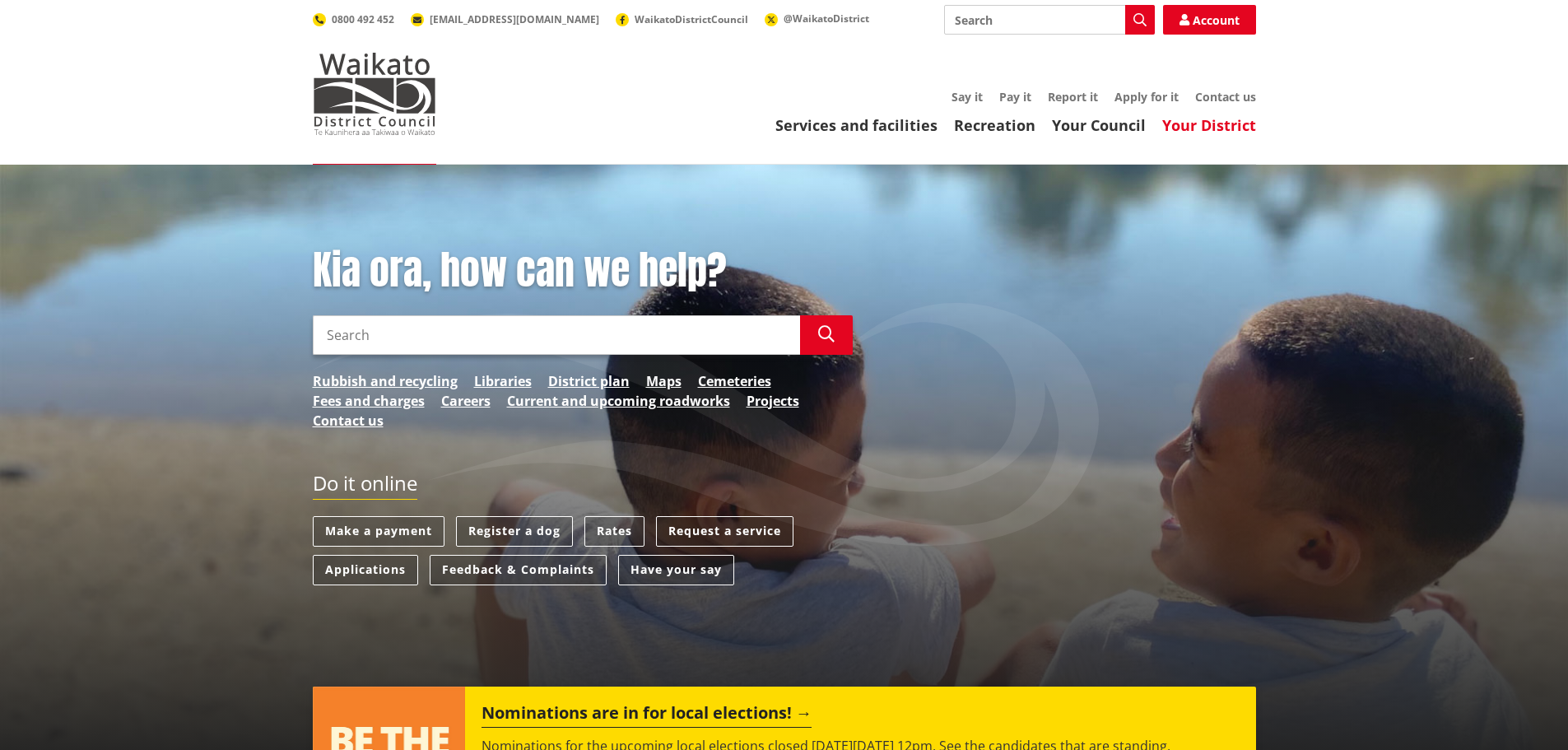
click at [1204, 124] on link "Your District" at bounding box center [1209, 125] width 94 height 19
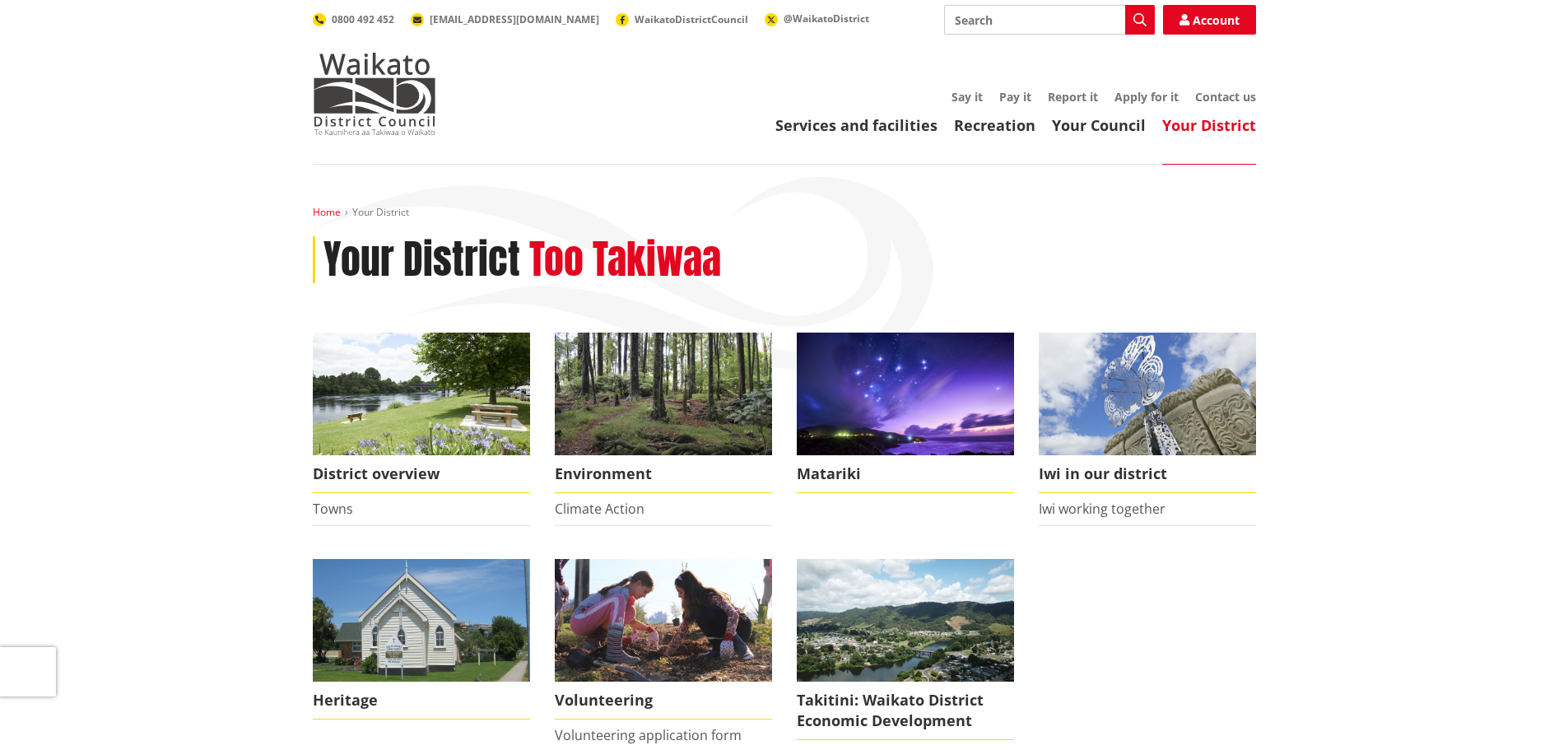
click at [324, 209] on link "Home" at bounding box center [326, 212] width 28 height 14
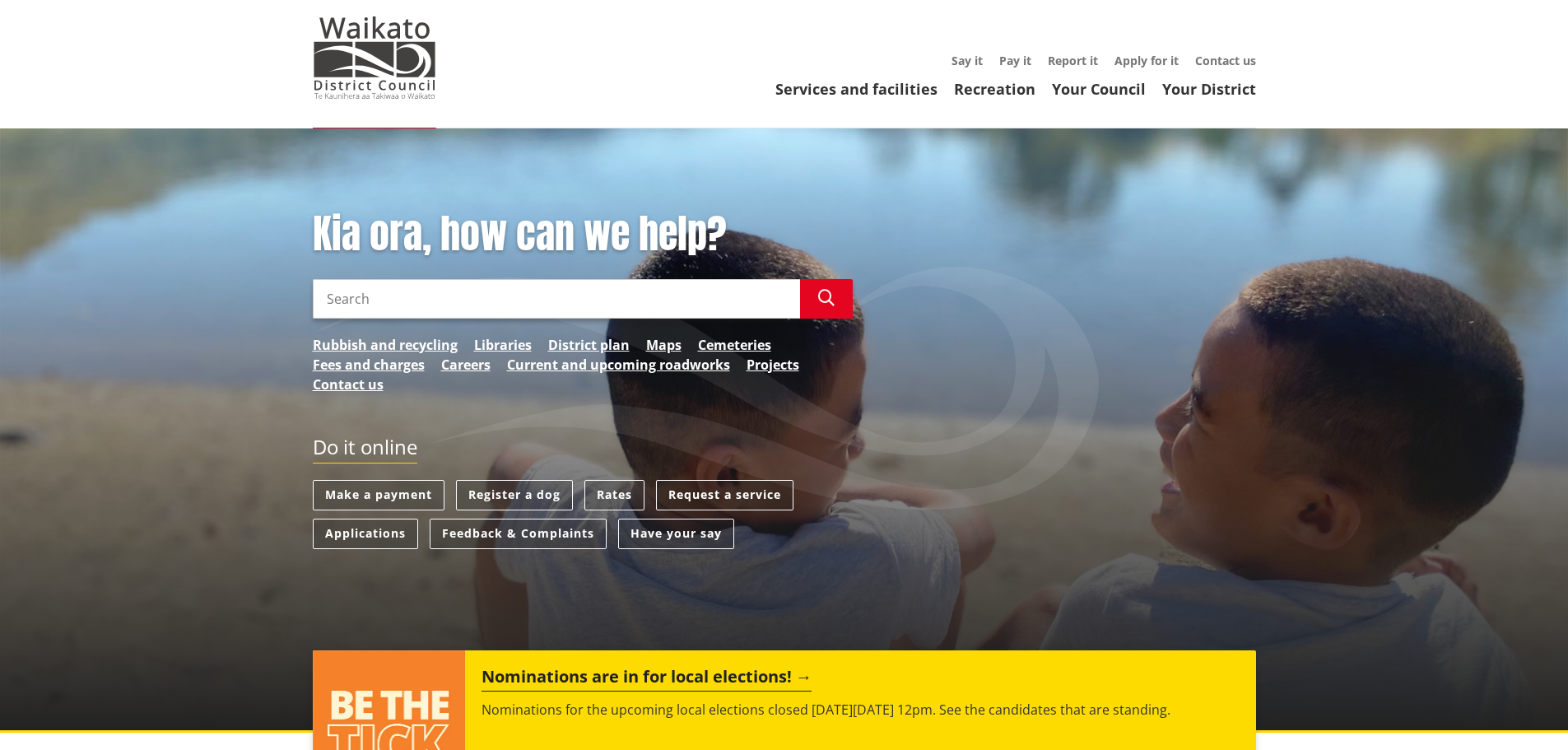
scroll to position [11, 0]
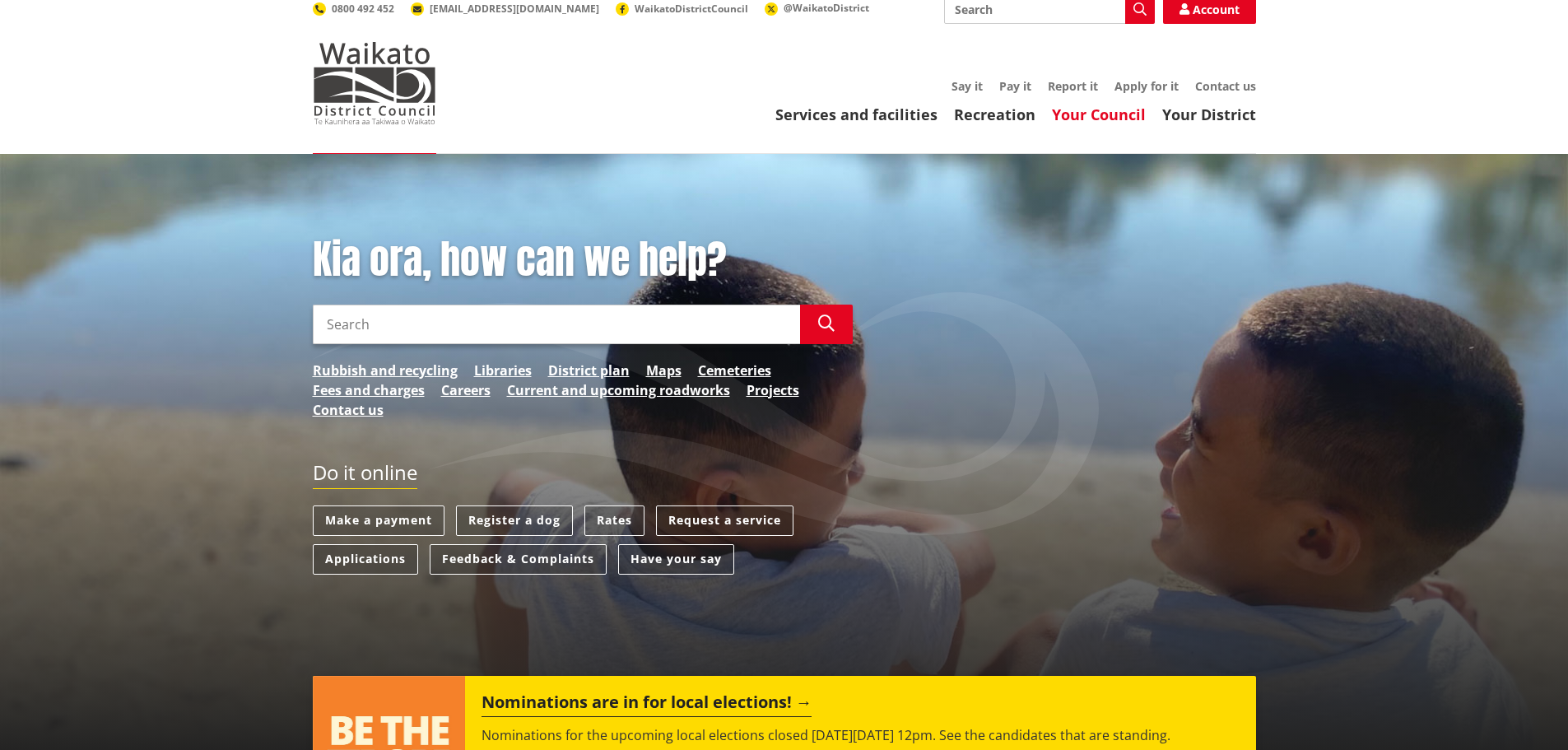
click at [1103, 108] on link "Your Council" at bounding box center [1099, 114] width 94 height 19
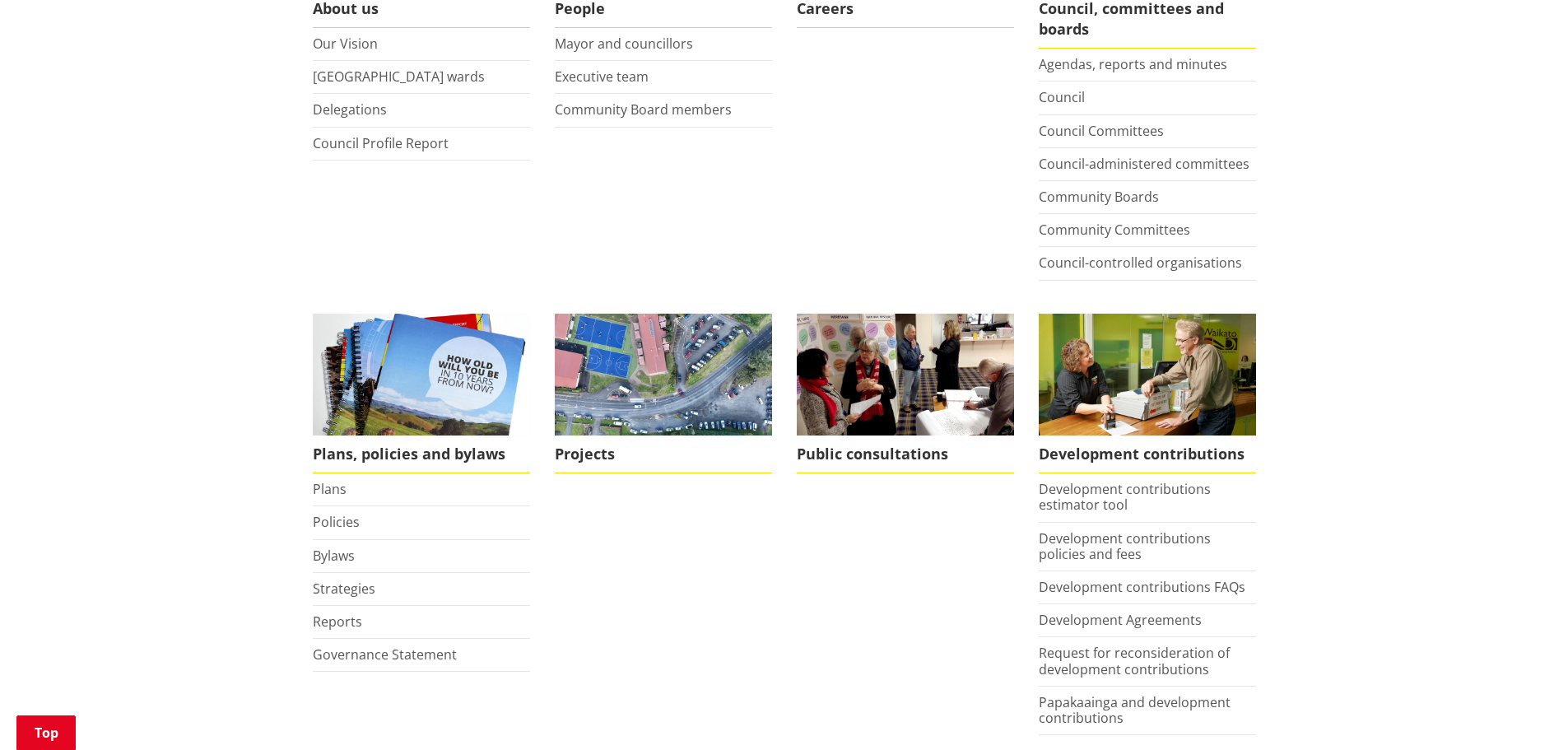
scroll to position [329, 0]
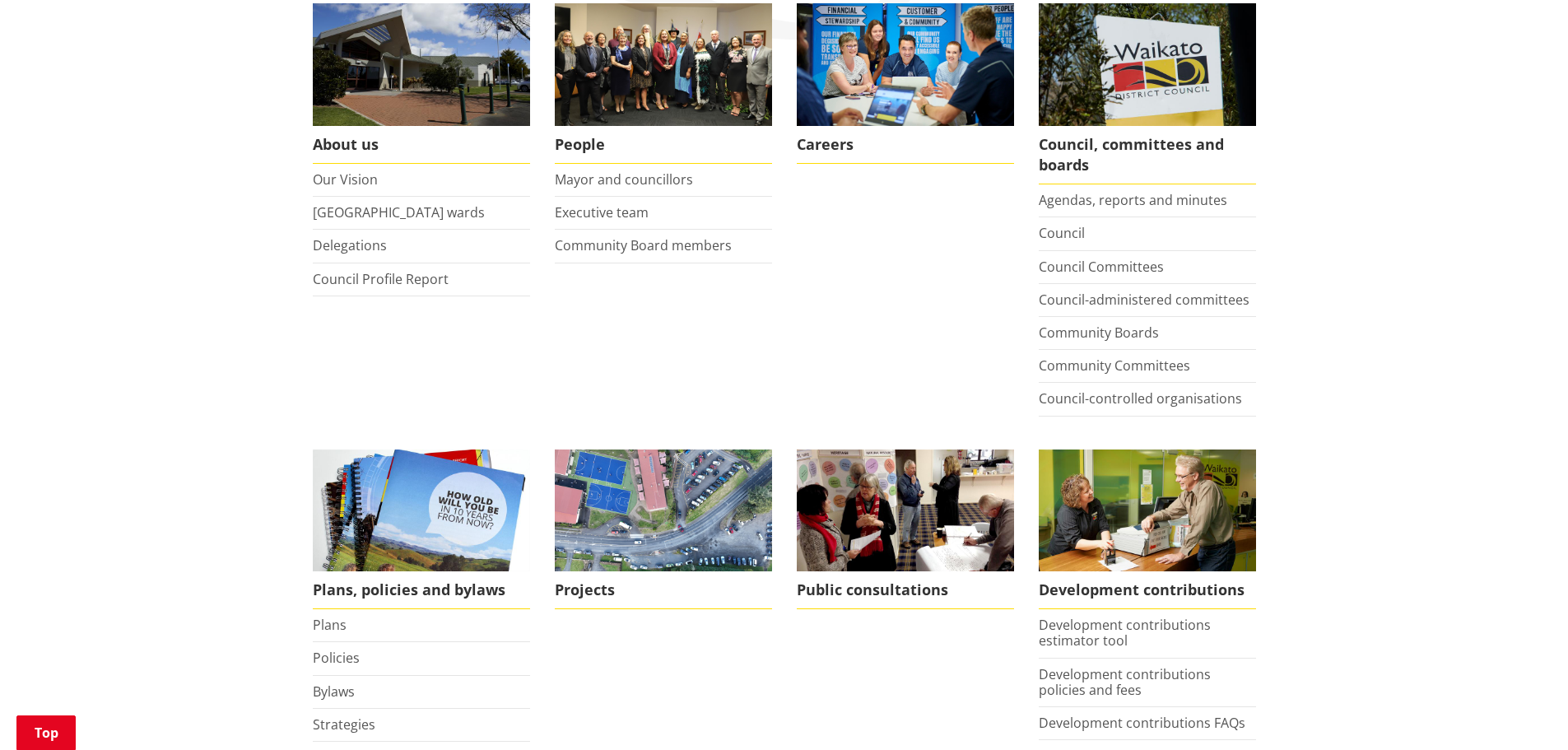
click at [651, 217] on li "Executive team" at bounding box center [664, 213] width 217 height 33
click at [630, 214] on link "Executive team" at bounding box center [602, 212] width 94 height 19
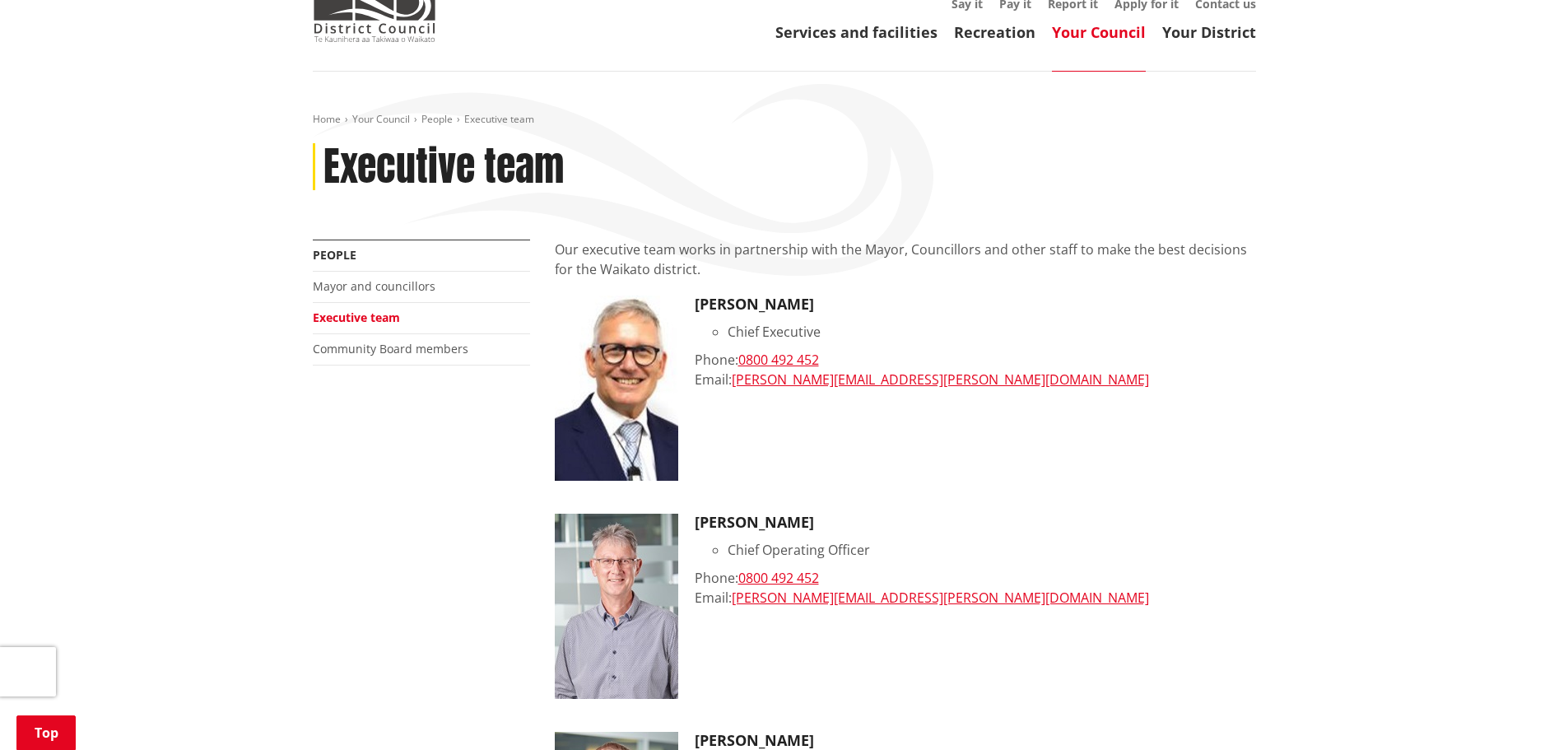
scroll to position [82, 0]
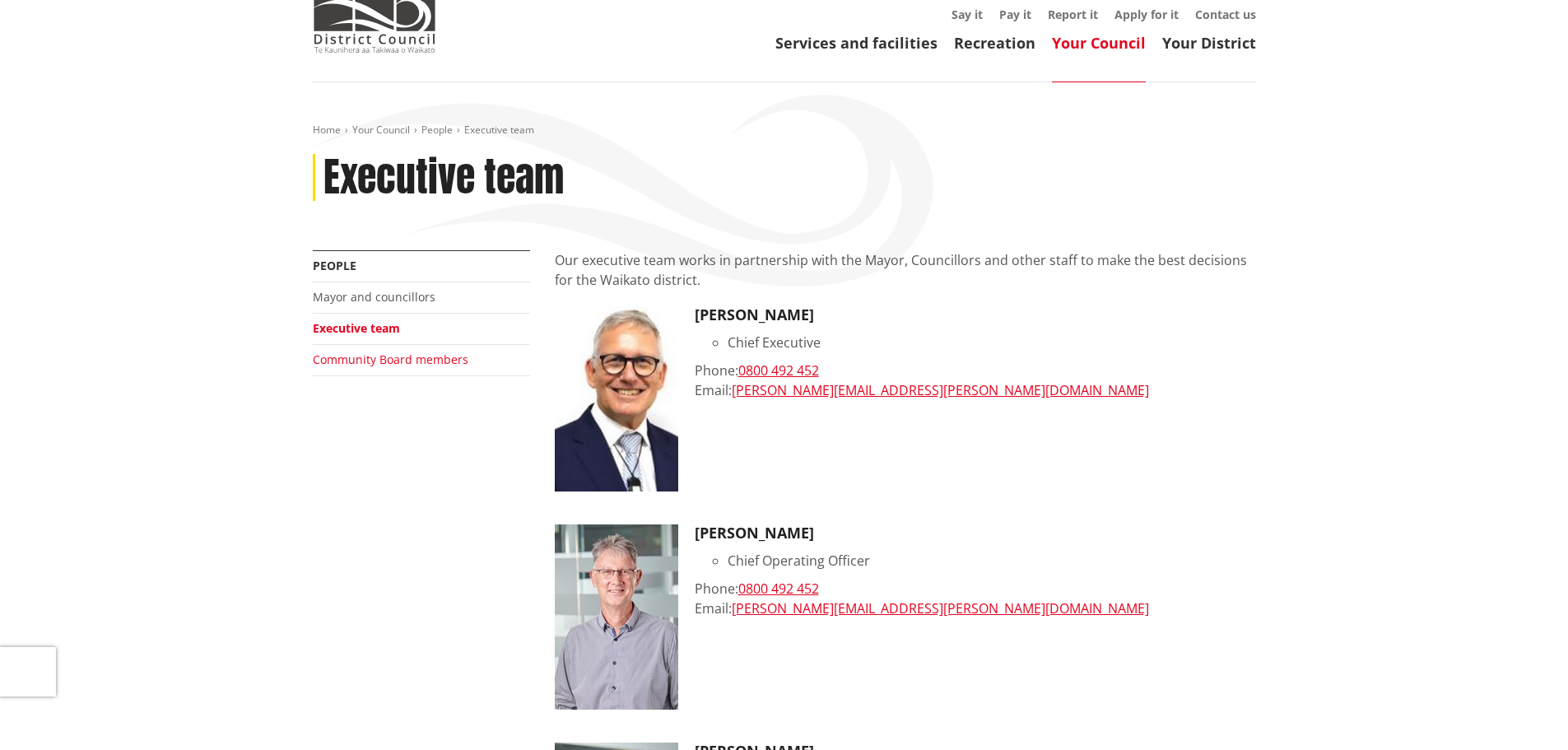
click at [438, 355] on link "Community Board members" at bounding box center [390, 359] width 155 height 16
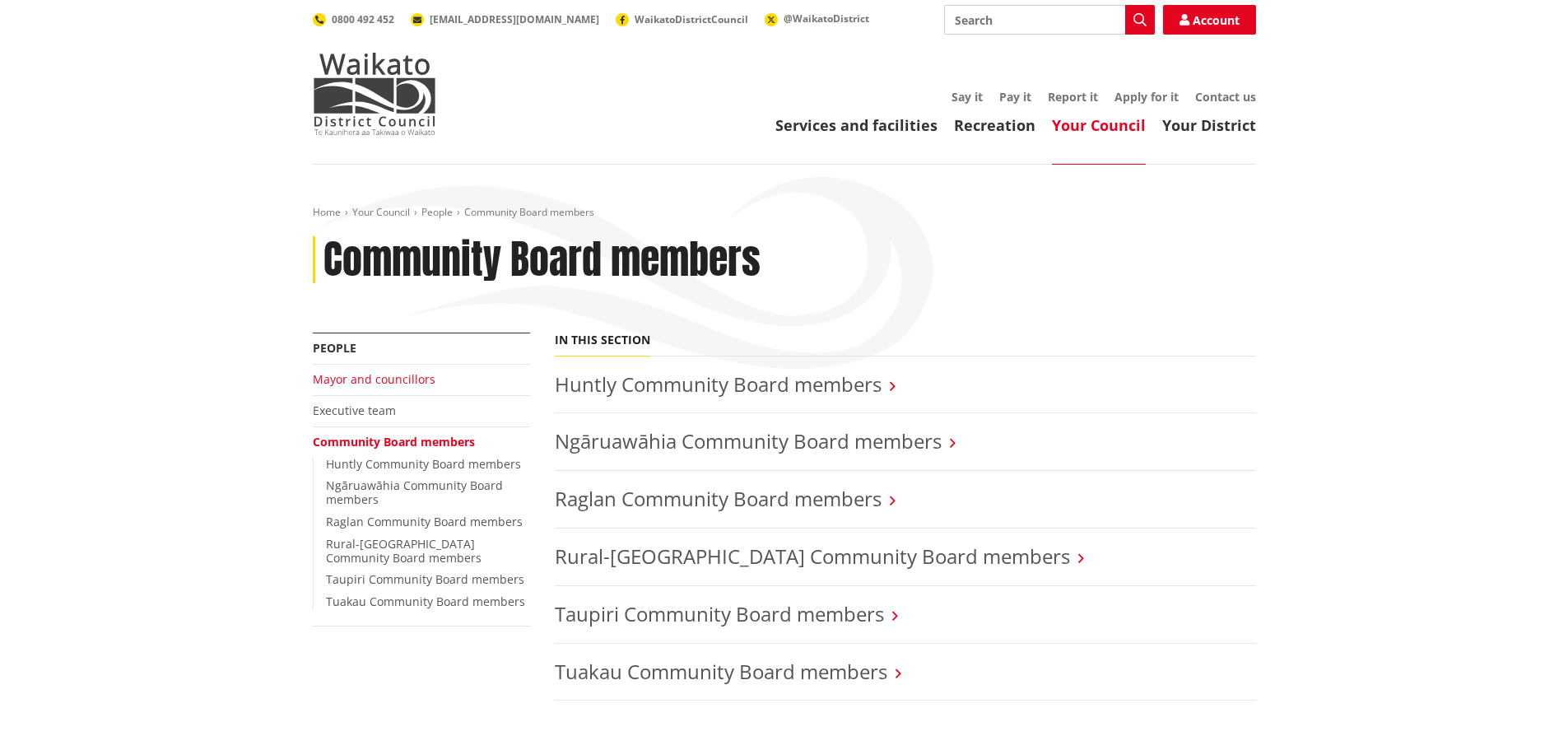
click at [414, 378] on link "Mayor and councillors" at bounding box center [373, 379] width 123 height 16
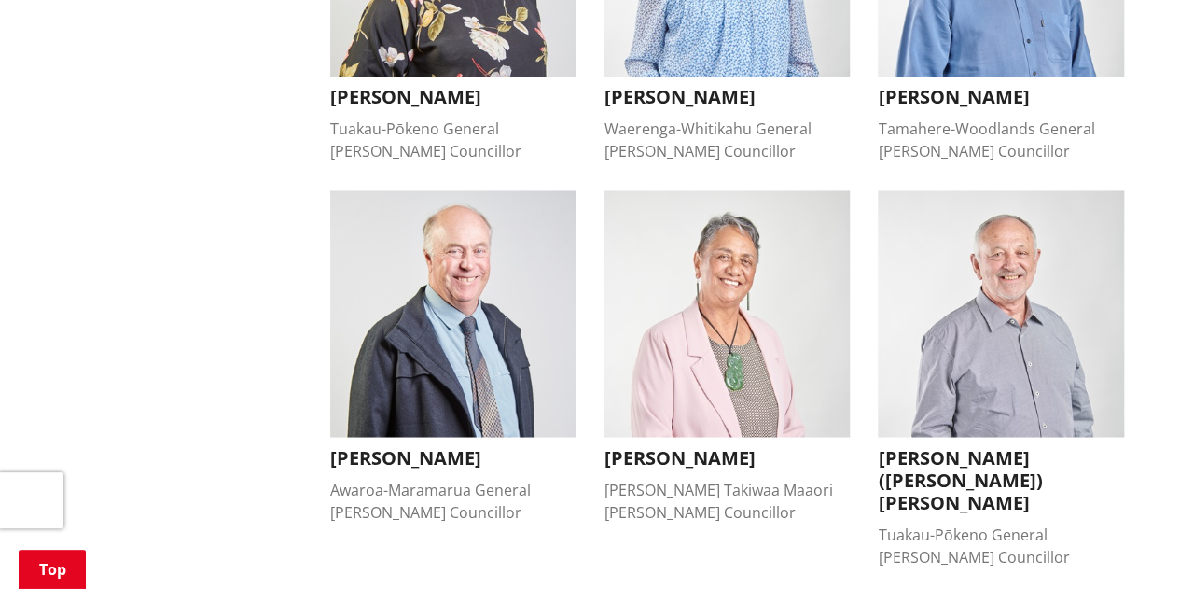
scroll to position [1355, 0]
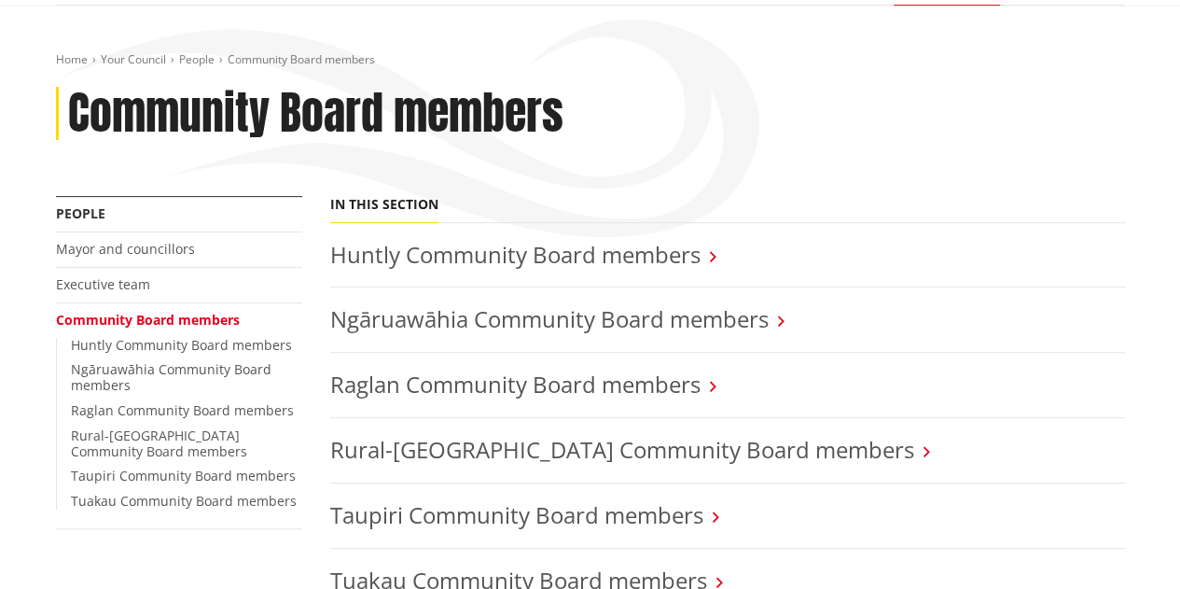
scroll to position [187, 0]
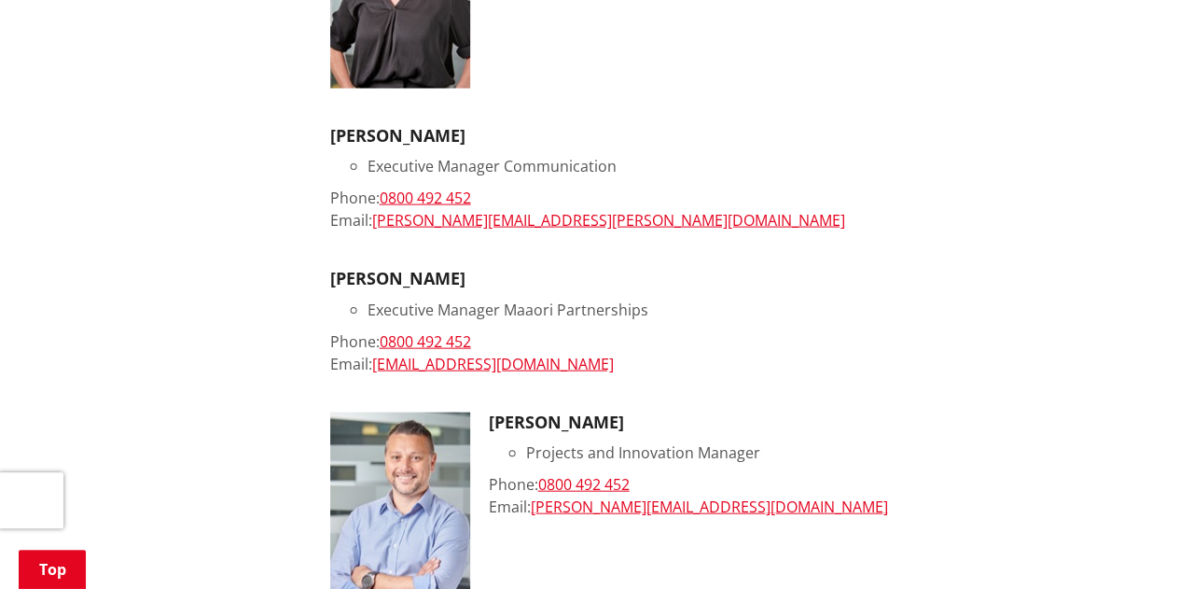
scroll to position [1927, 0]
